Goal: Transaction & Acquisition: Purchase product/service

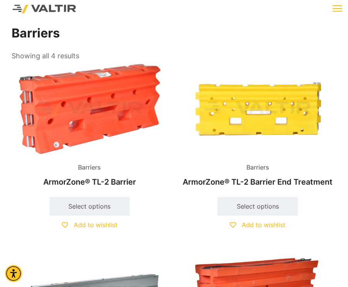
scroll to position [5, 0]
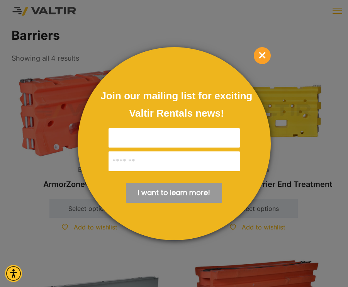
click at [263, 53] on span "×" at bounding box center [262, 55] width 17 height 17
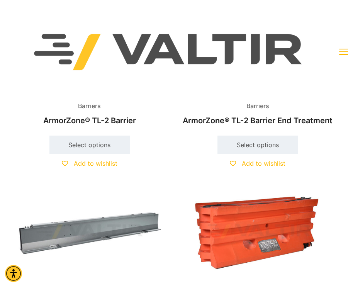
scroll to position [0, 0]
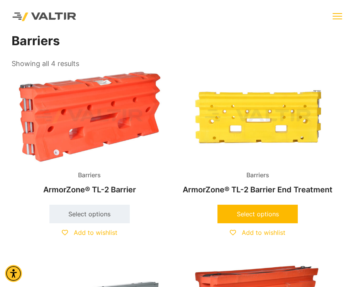
click at [260, 214] on link "Select options" at bounding box center [258, 214] width 80 height 19
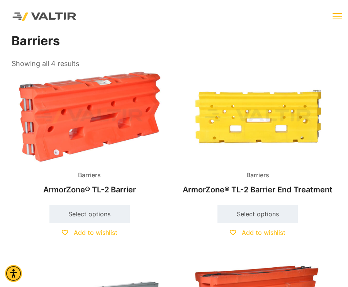
click at [80, 187] on h2 "ArmorZone® TL-2 Barrier" at bounding box center [90, 189] width 156 height 17
